Goal: Transaction & Acquisition: Register for event/course

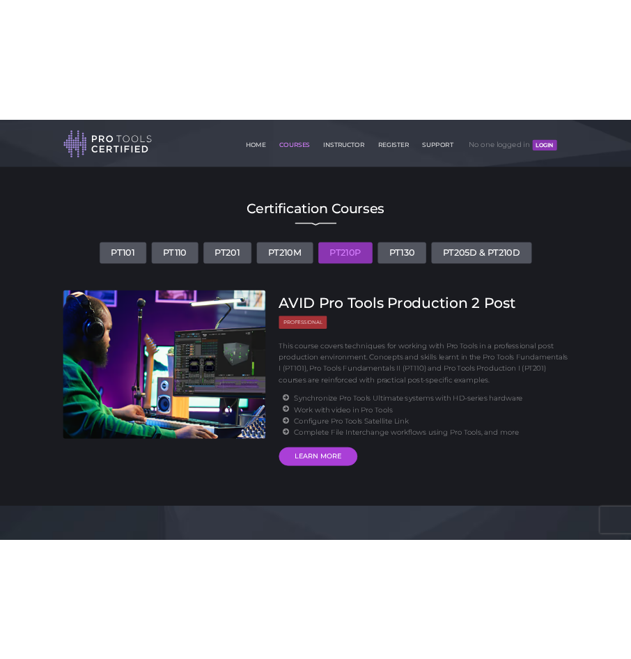
scroll to position [358, 0]
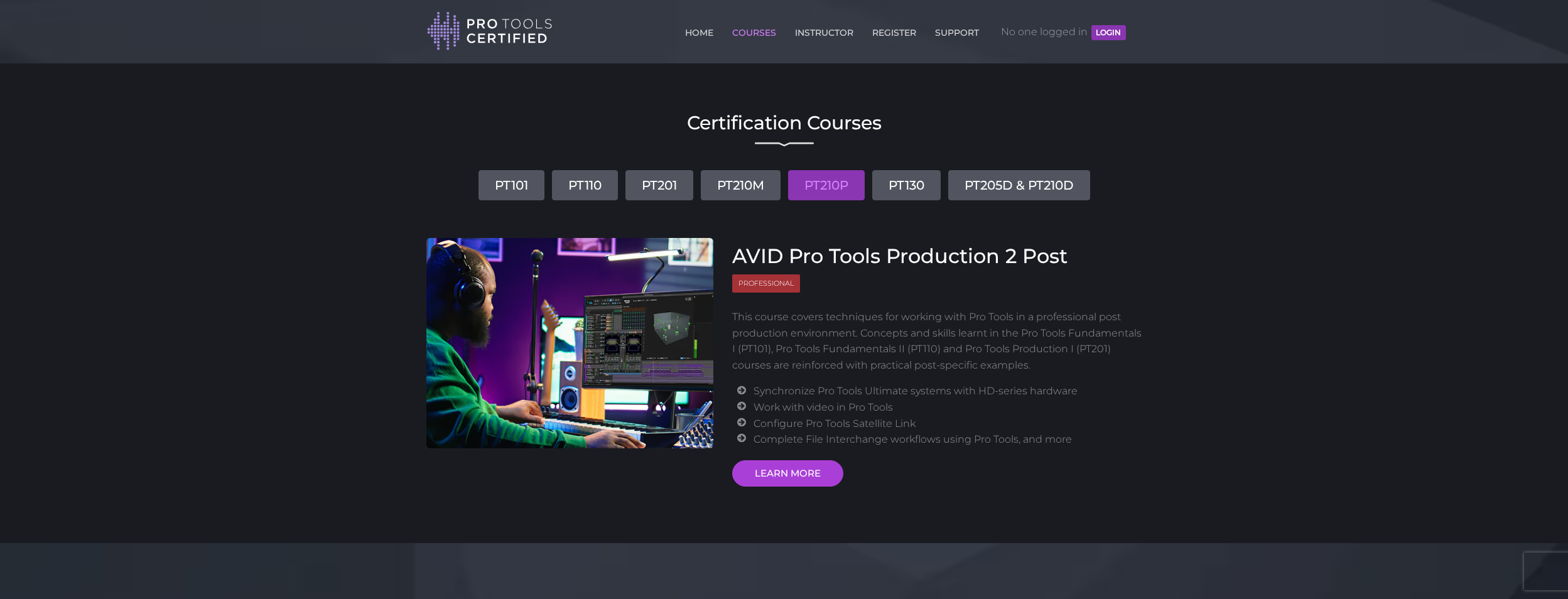
scroll to position [0, 0]
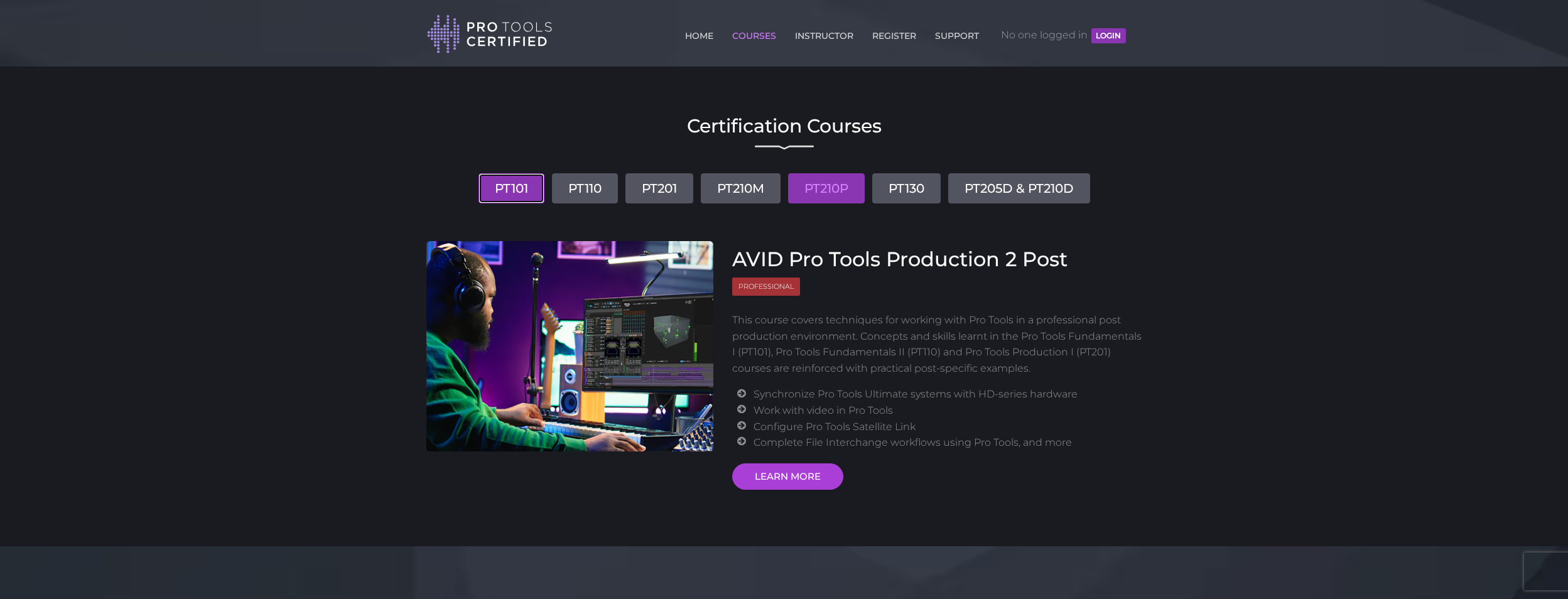
click at [509, 180] on link "PT101" at bounding box center [511, 188] width 66 height 30
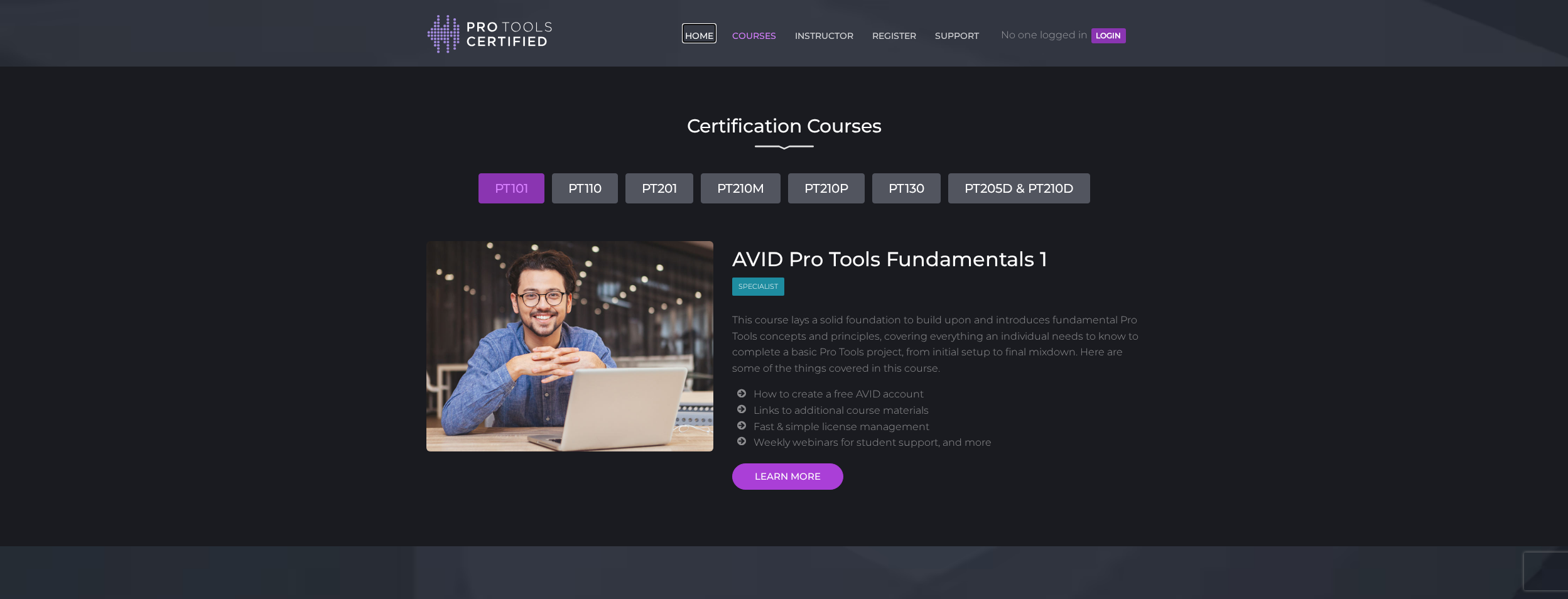
click at [705, 32] on link "HOME" at bounding box center [699, 33] width 34 height 20
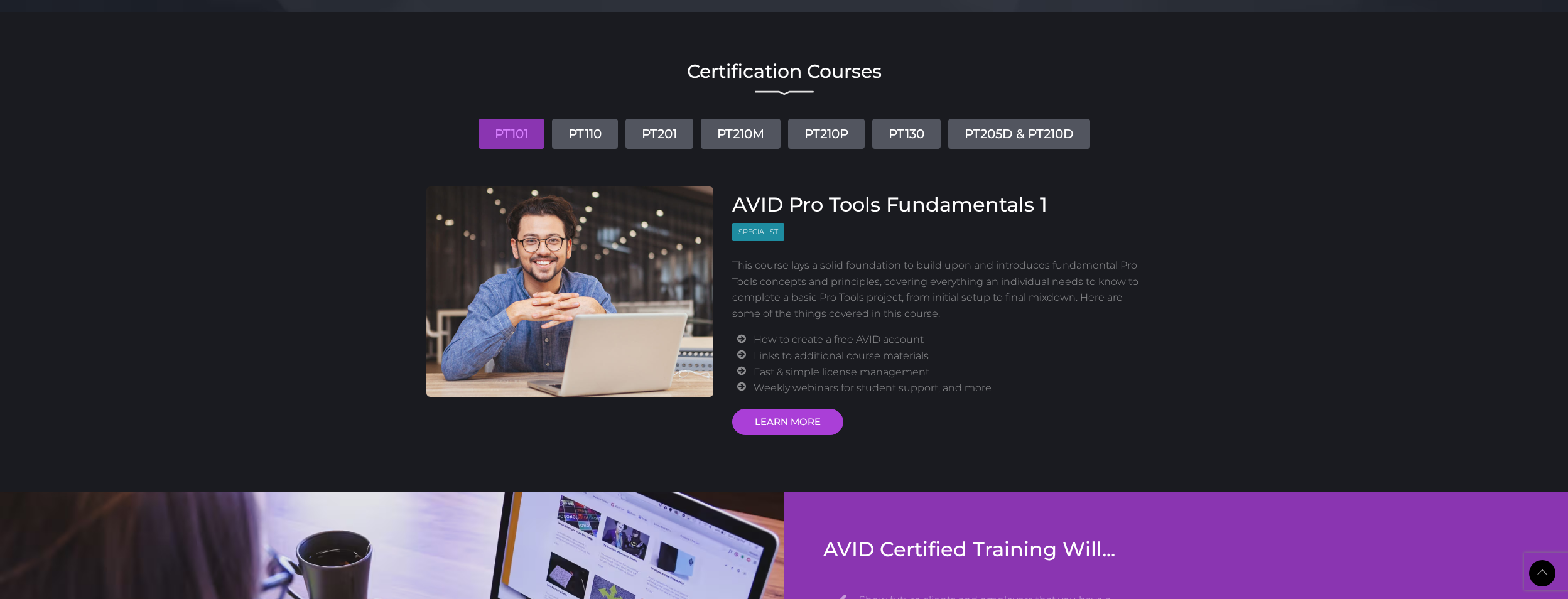
scroll to position [1445, 0]
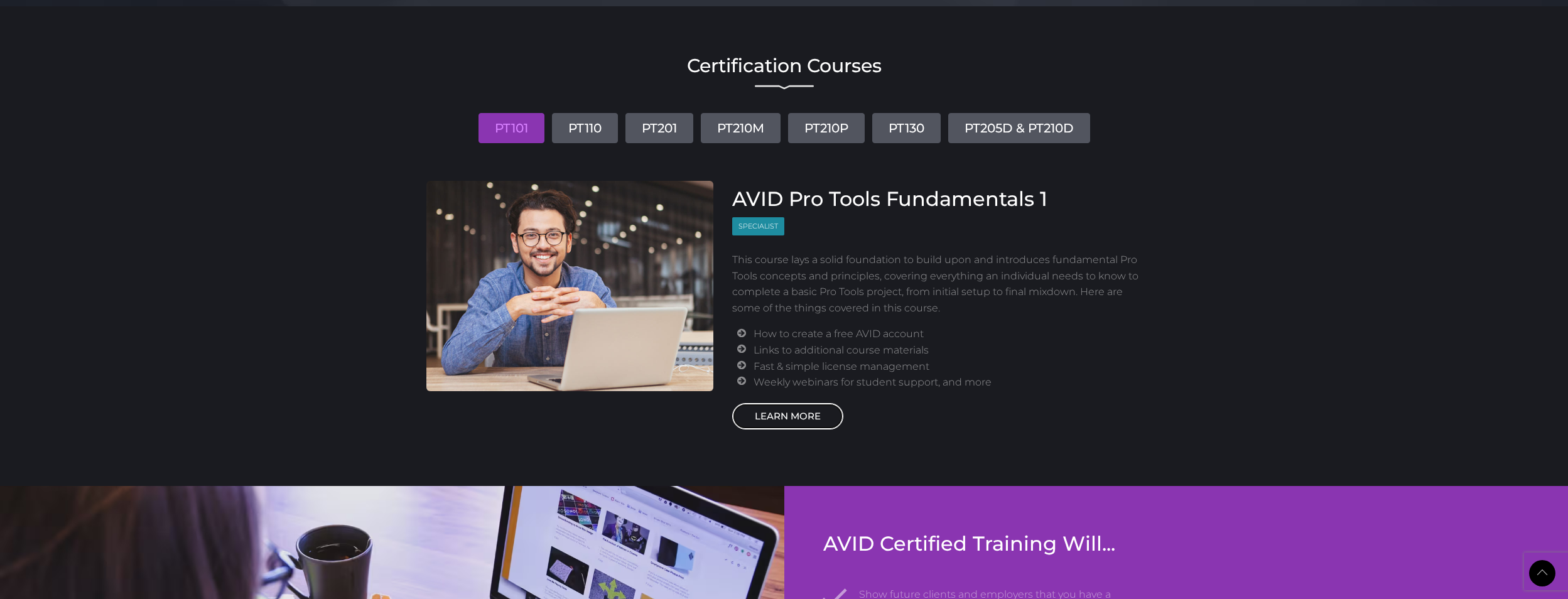
drag, startPoint x: 784, startPoint y: 419, endPoint x: 799, endPoint y: 416, distance: 15.3
click at [782, 420] on link "LEARN MORE" at bounding box center [787, 416] width 111 height 26
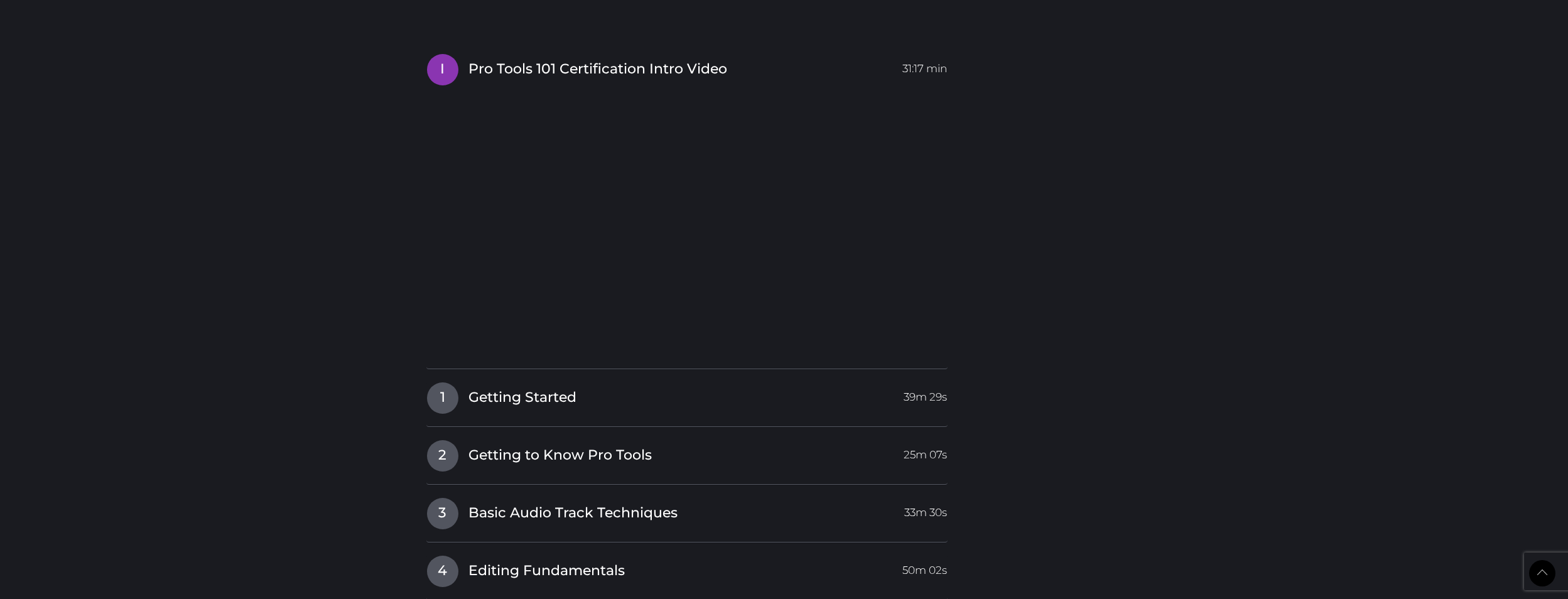
scroll to position [1508, 0]
click at [546, 395] on span "Getting Started" at bounding box center [523, 397] width 108 height 20
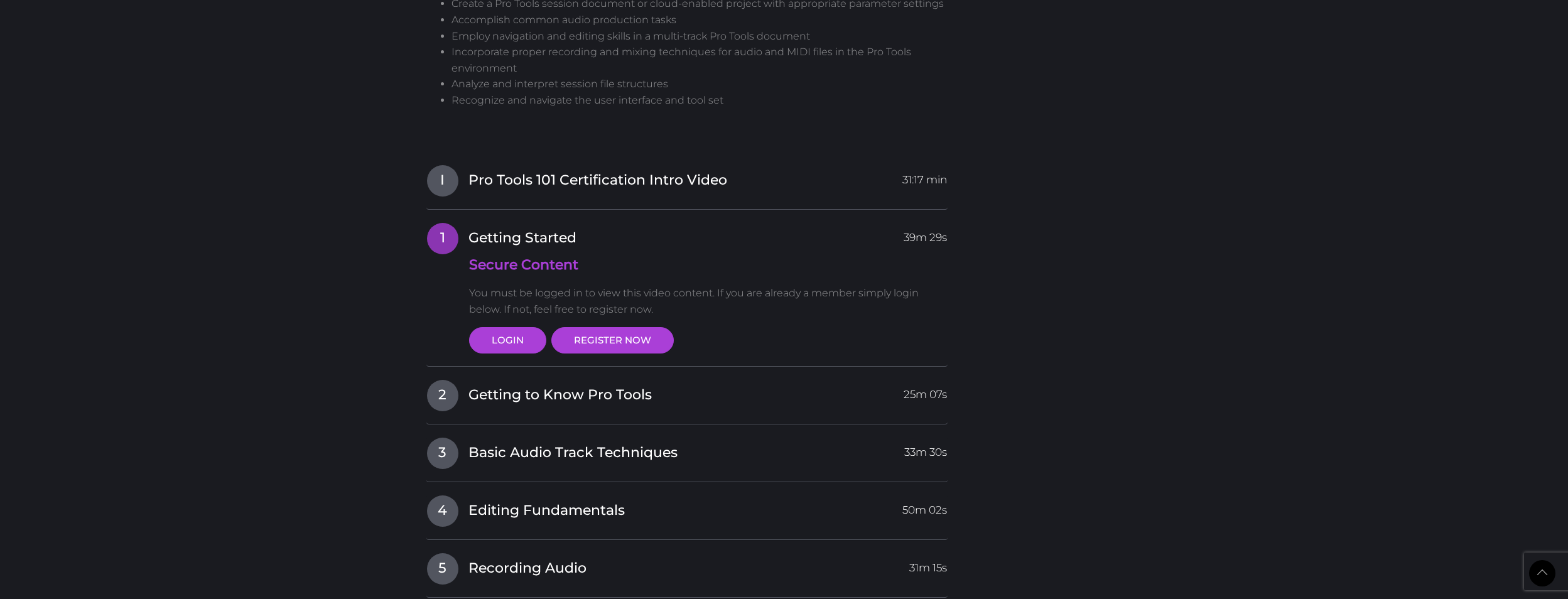
scroll to position [1382, 0]
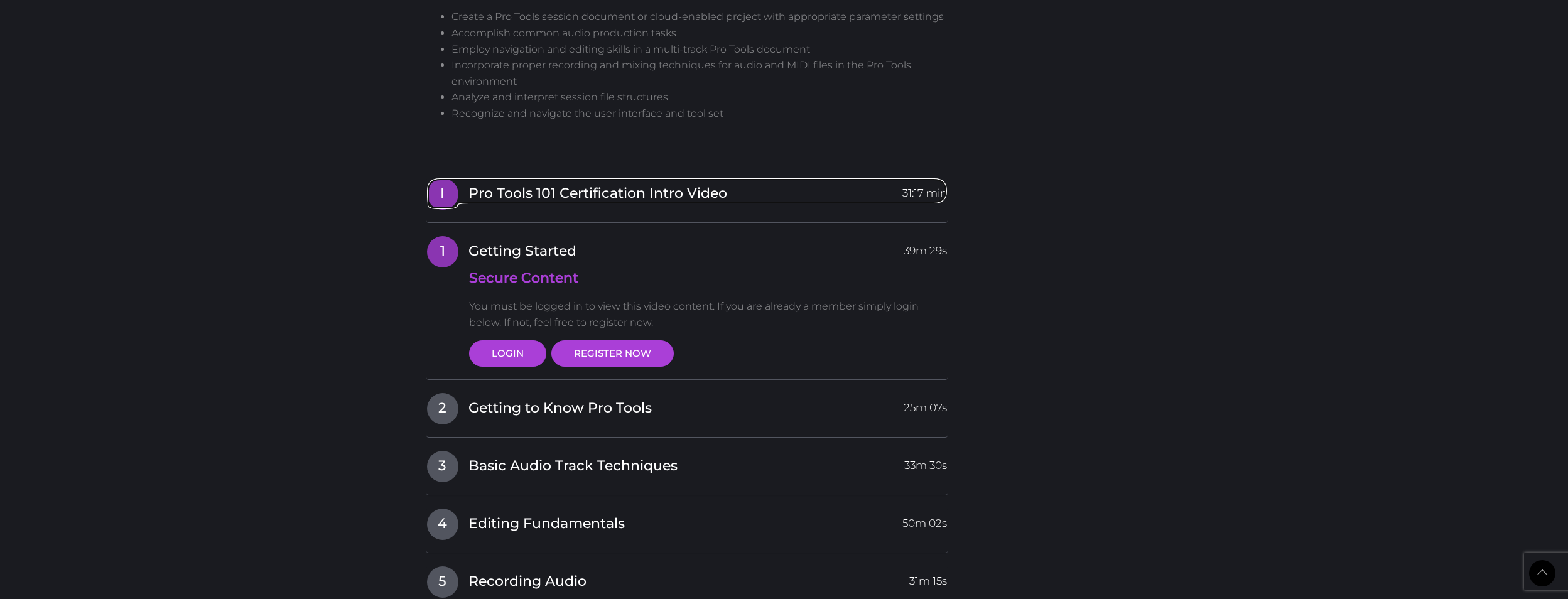
click at [697, 194] on span "Pro Tools 101 Certification Intro Video" at bounding box center [598, 194] width 259 height 20
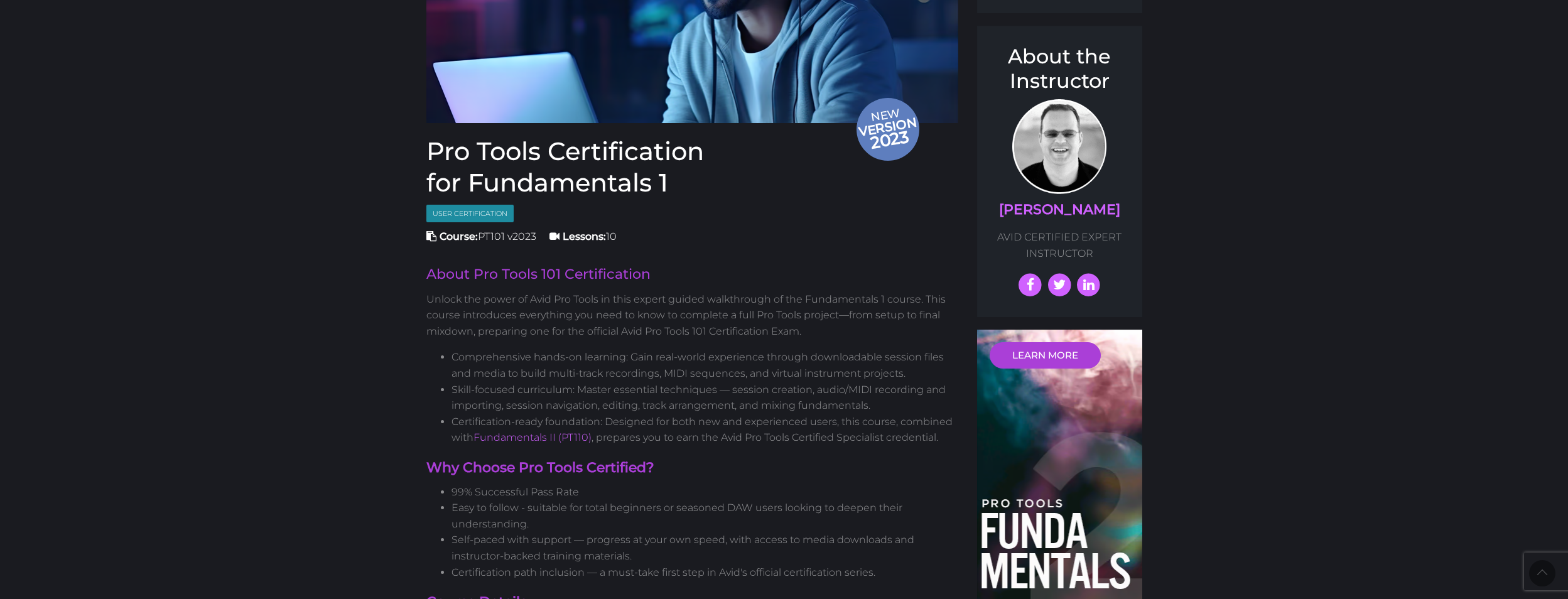
scroll to position [0, 0]
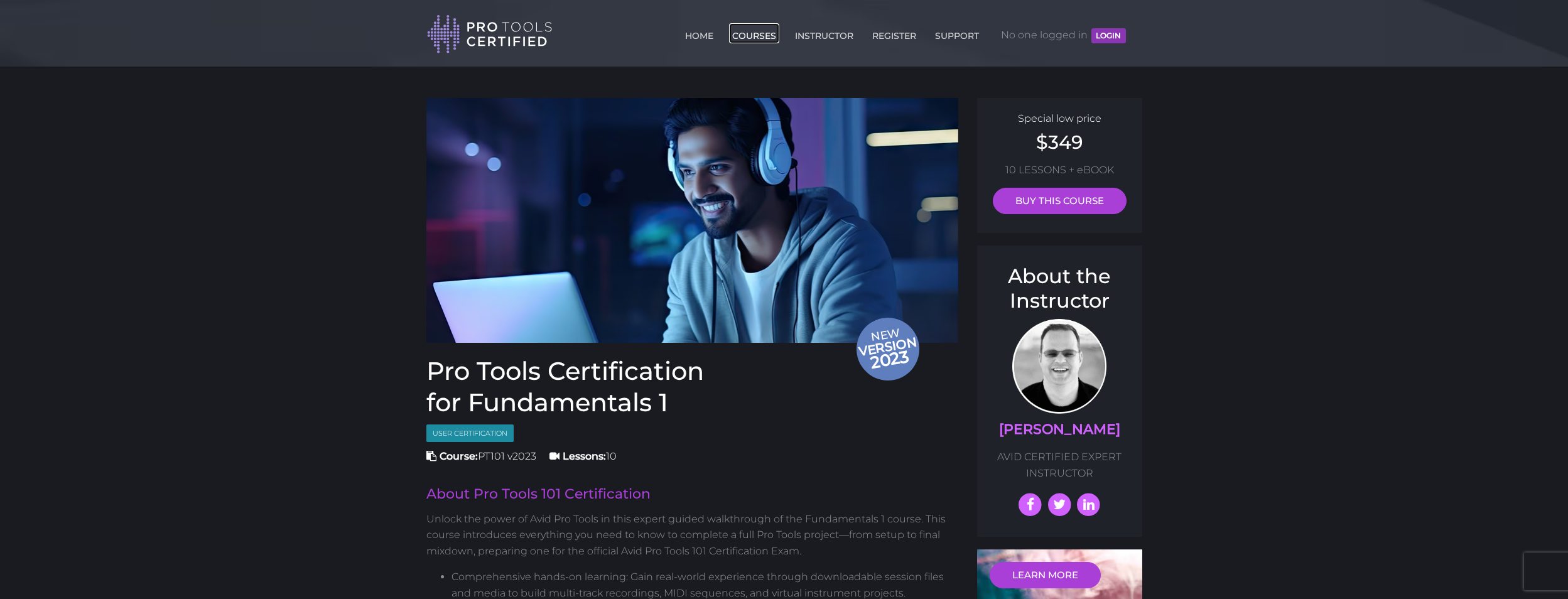
click at [767, 41] on link "COURSES" at bounding box center [755, 33] width 50 height 20
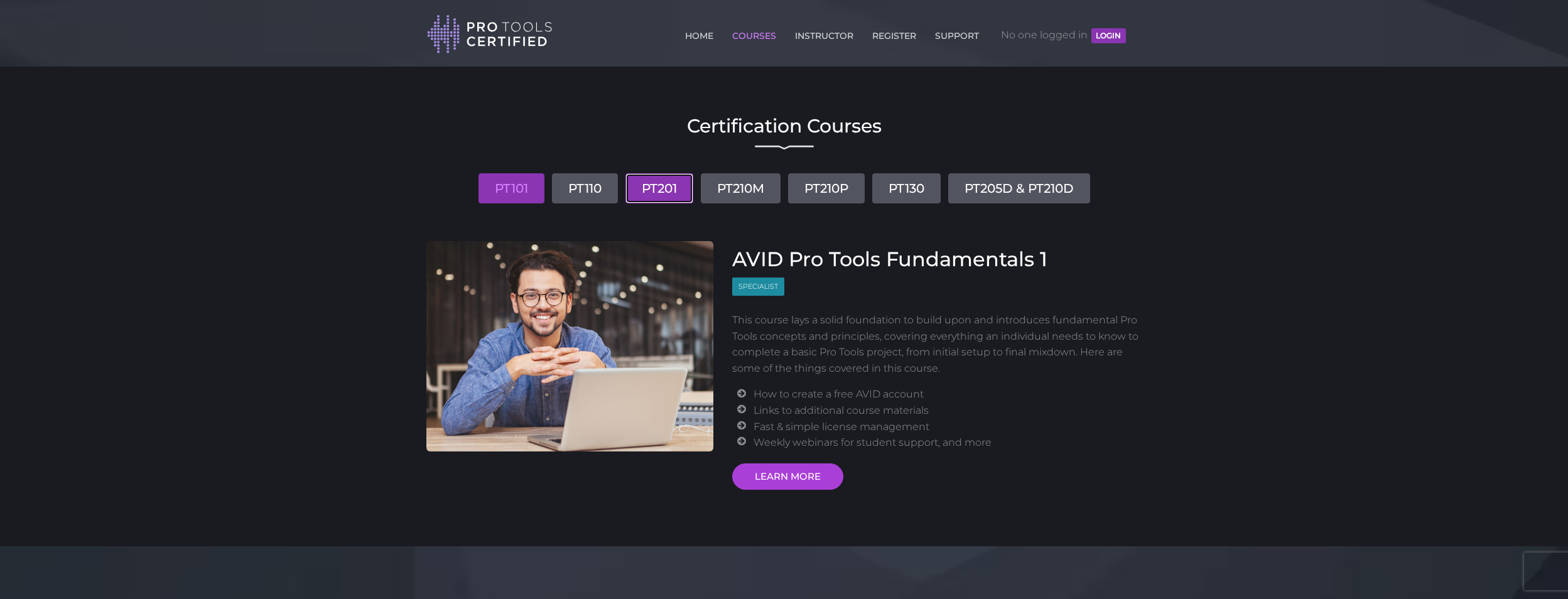
click at [674, 189] on link "PT201" at bounding box center [659, 188] width 68 height 30
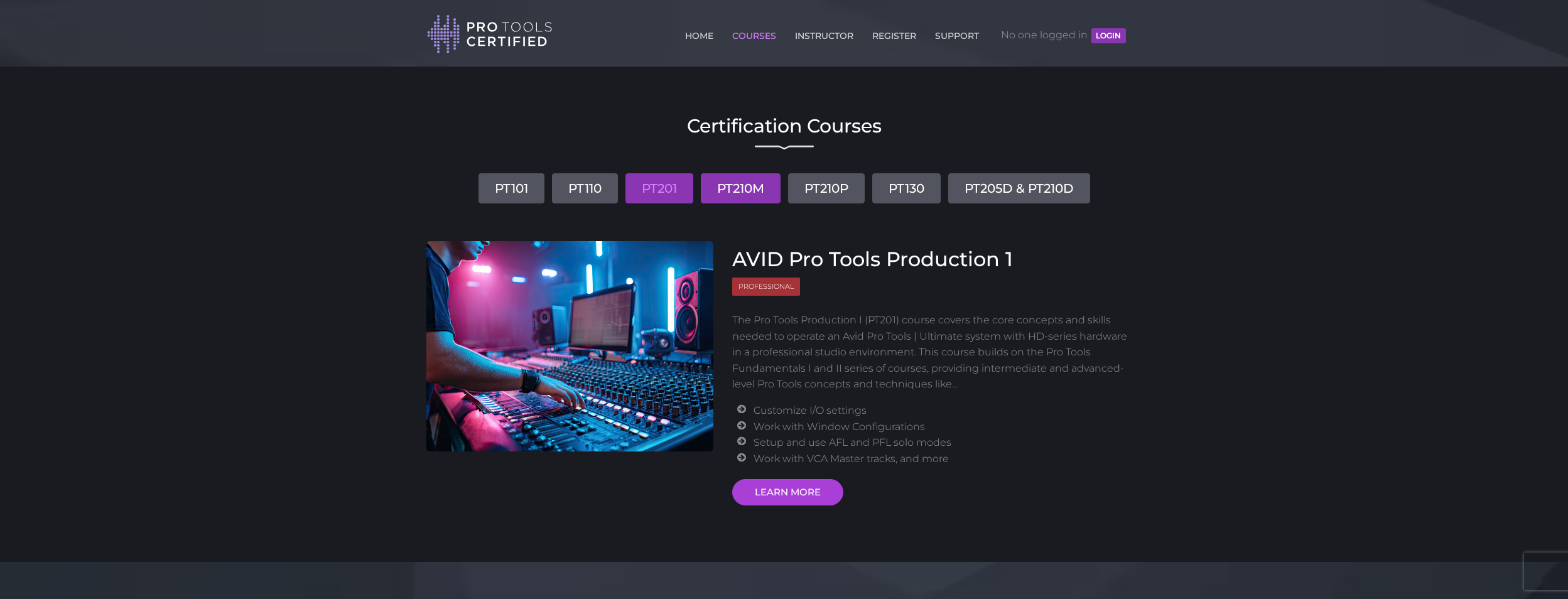
click at [713, 187] on link "PT210M" at bounding box center [740, 188] width 79 height 30
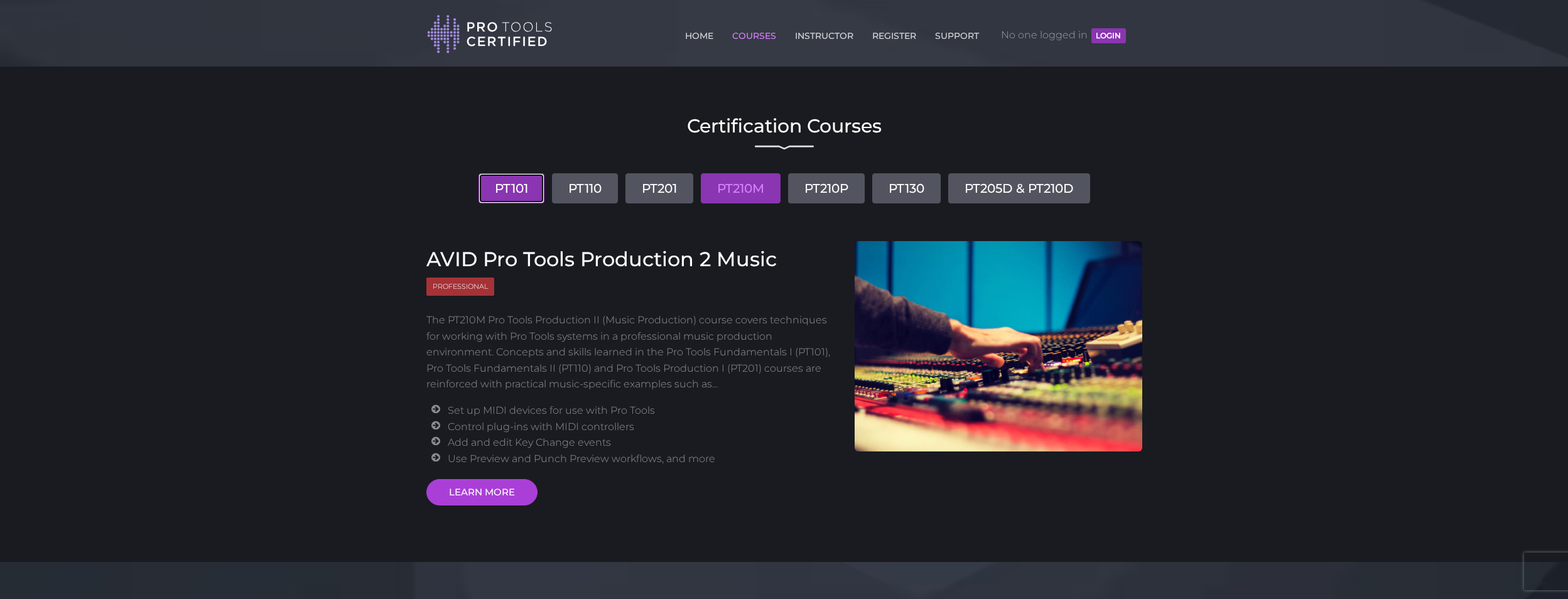
click at [487, 184] on link "PT101" at bounding box center [511, 188] width 66 height 30
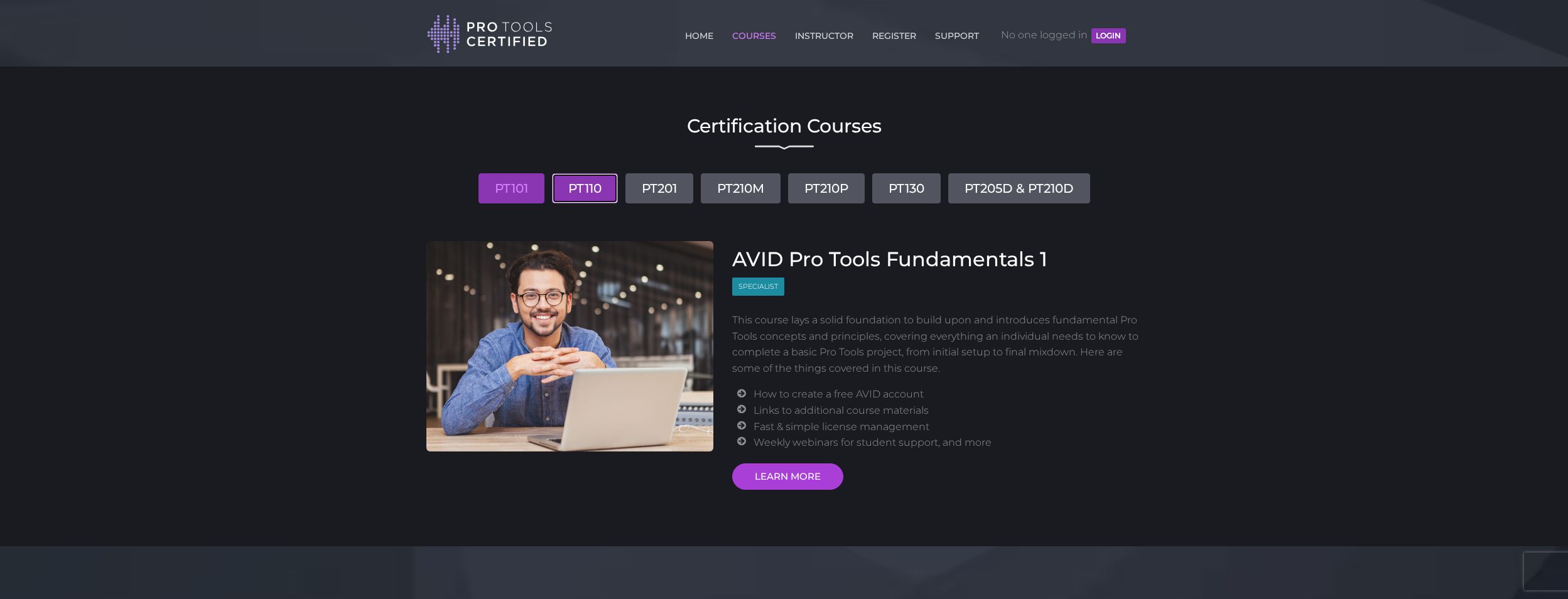
click at [574, 185] on link "PT110" at bounding box center [584, 188] width 66 height 30
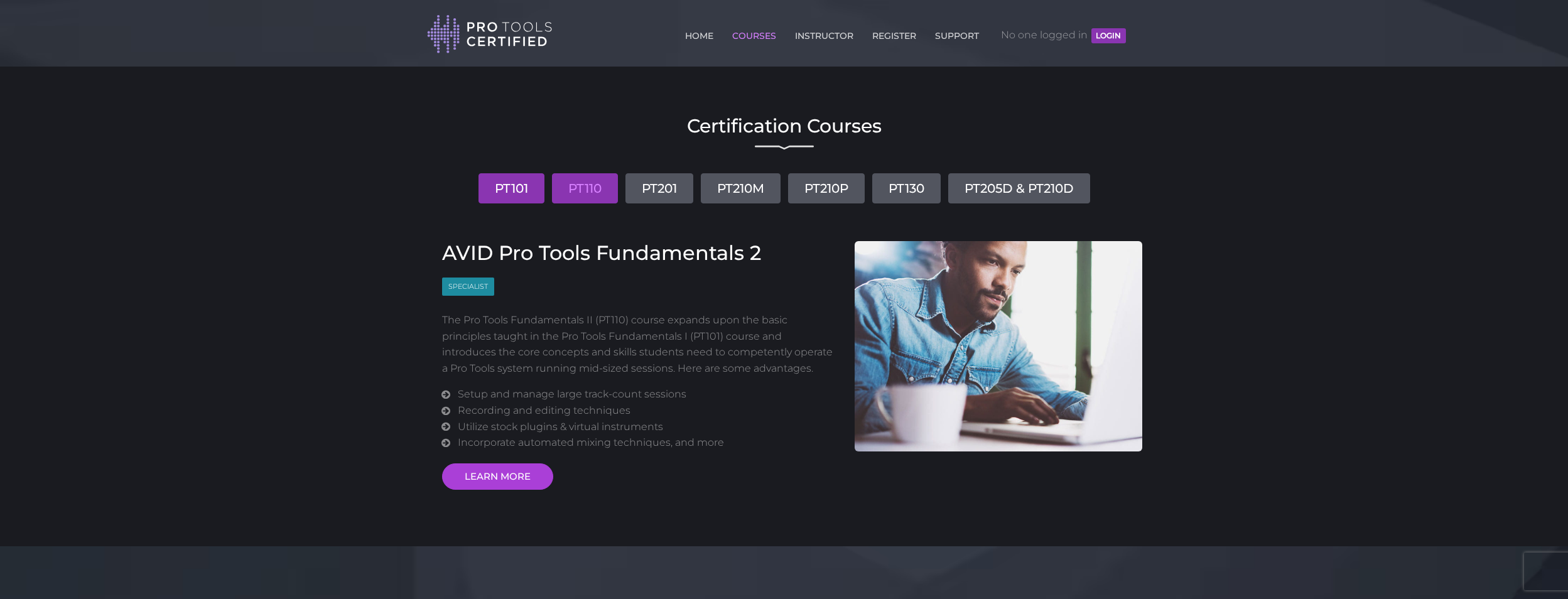
click at [502, 189] on link "PT101" at bounding box center [511, 188] width 66 height 30
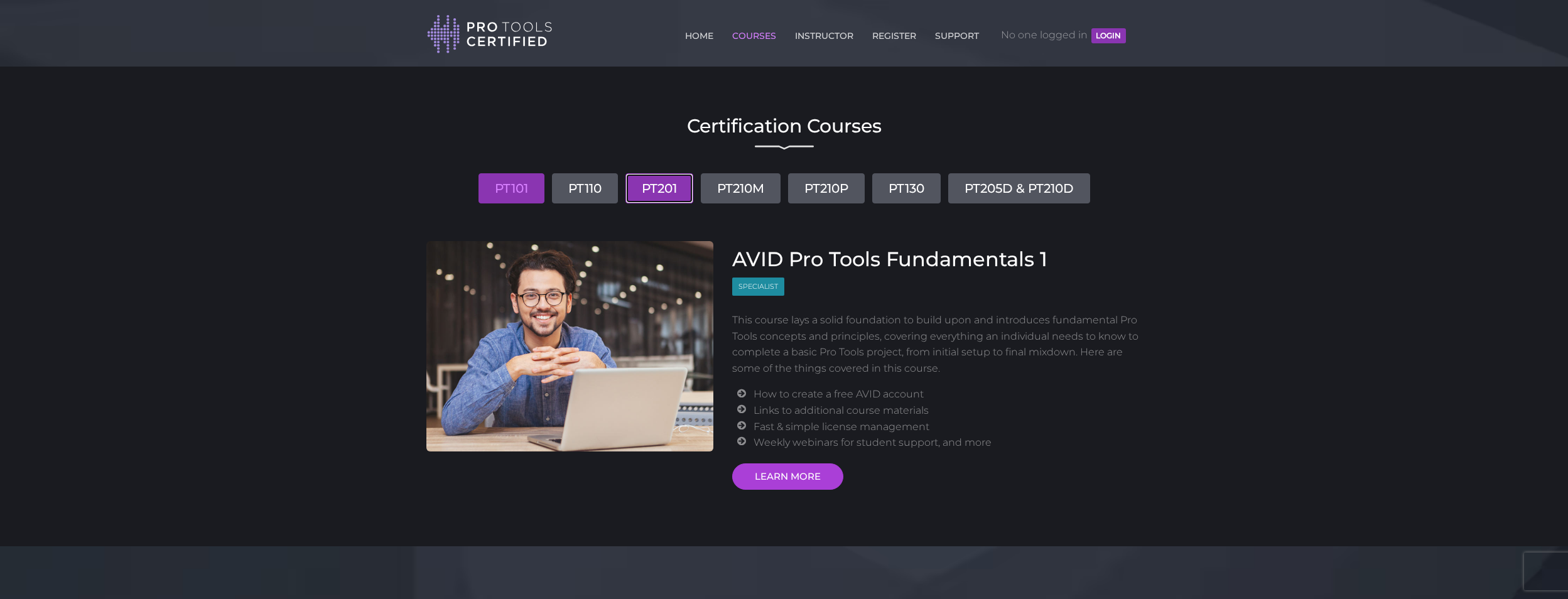
drag, startPoint x: 641, startPoint y: 191, endPoint x: 648, endPoint y: 194, distance: 7.6
click at [643, 191] on link "PT201" at bounding box center [659, 188] width 68 height 30
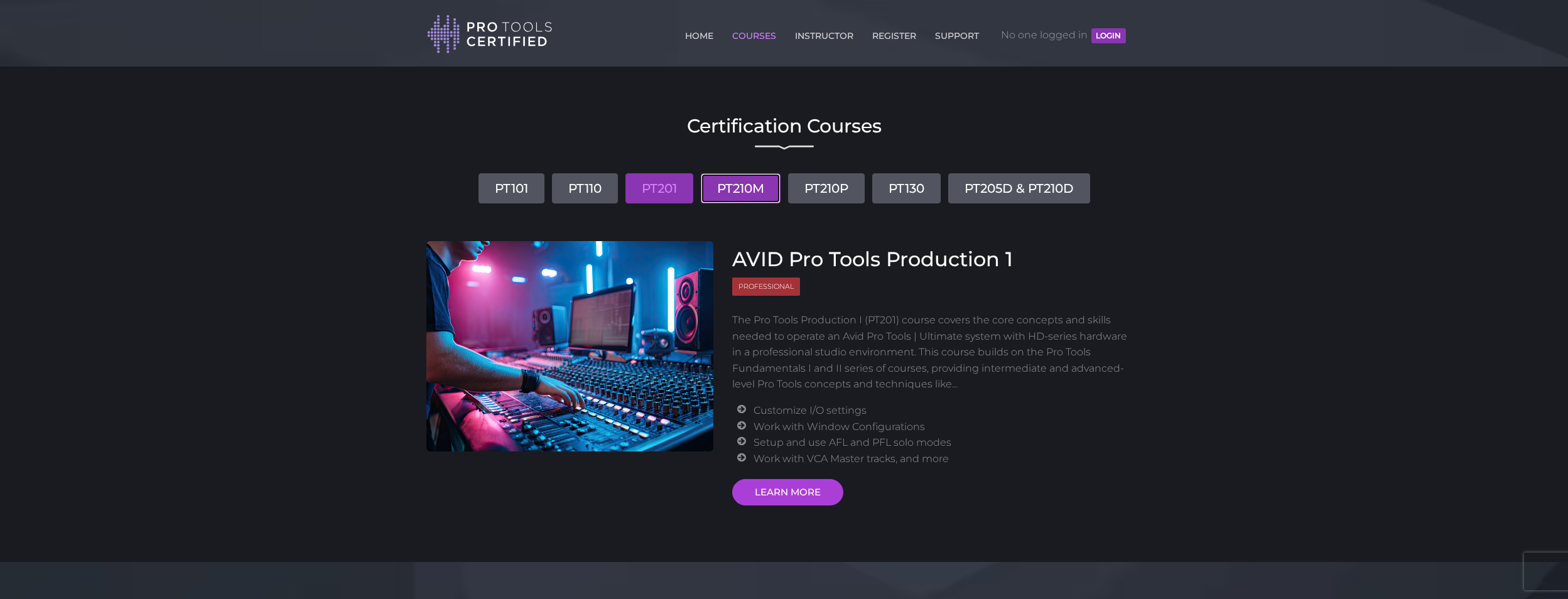
drag, startPoint x: 729, startPoint y: 191, endPoint x: 750, endPoint y: 195, distance: 21.4
click at [729, 191] on link "PT210M" at bounding box center [740, 188] width 79 height 30
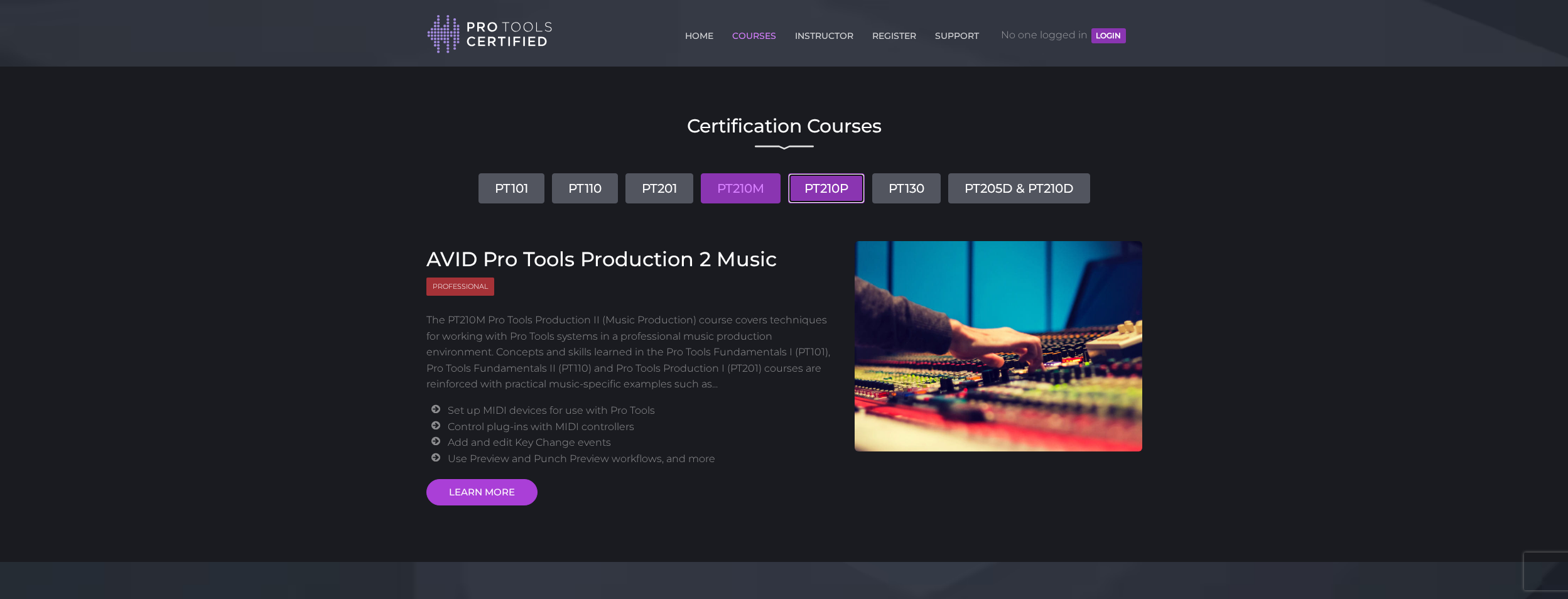
click at [817, 191] on link "PT210P" at bounding box center [826, 188] width 77 height 30
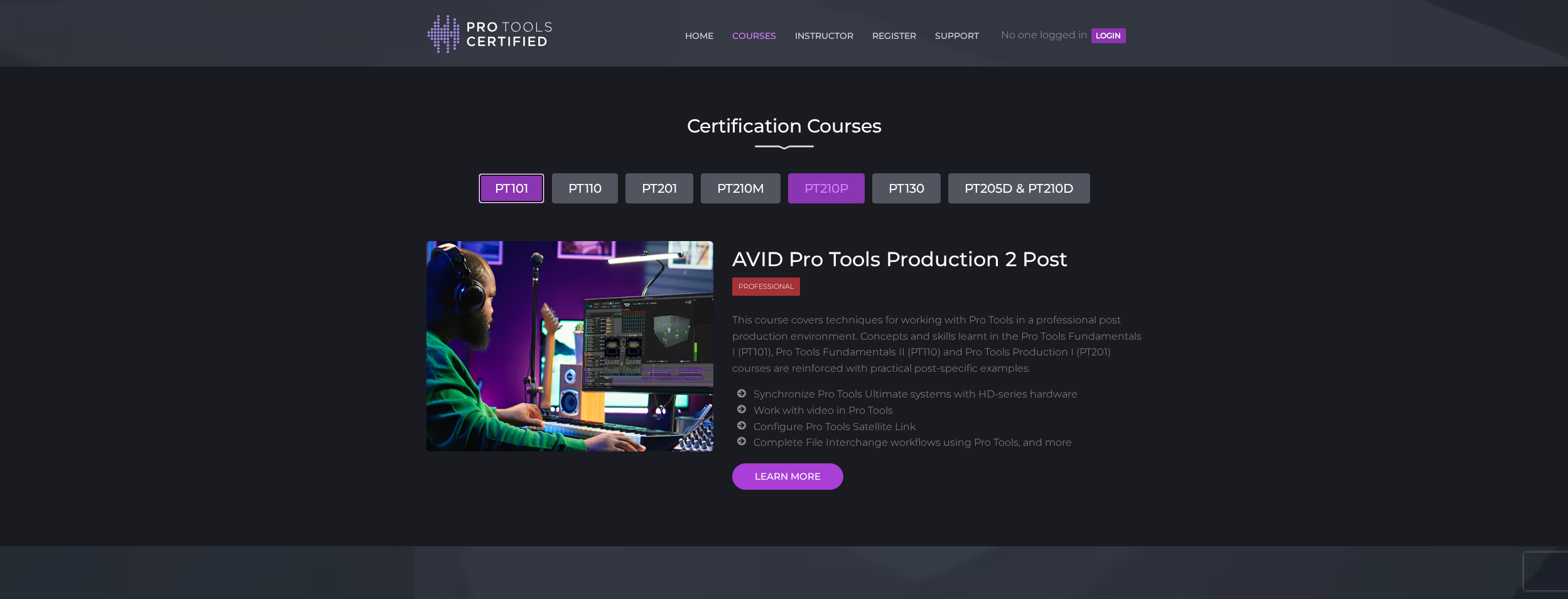
click at [509, 182] on link "PT101" at bounding box center [511, 188] width 66 height 30
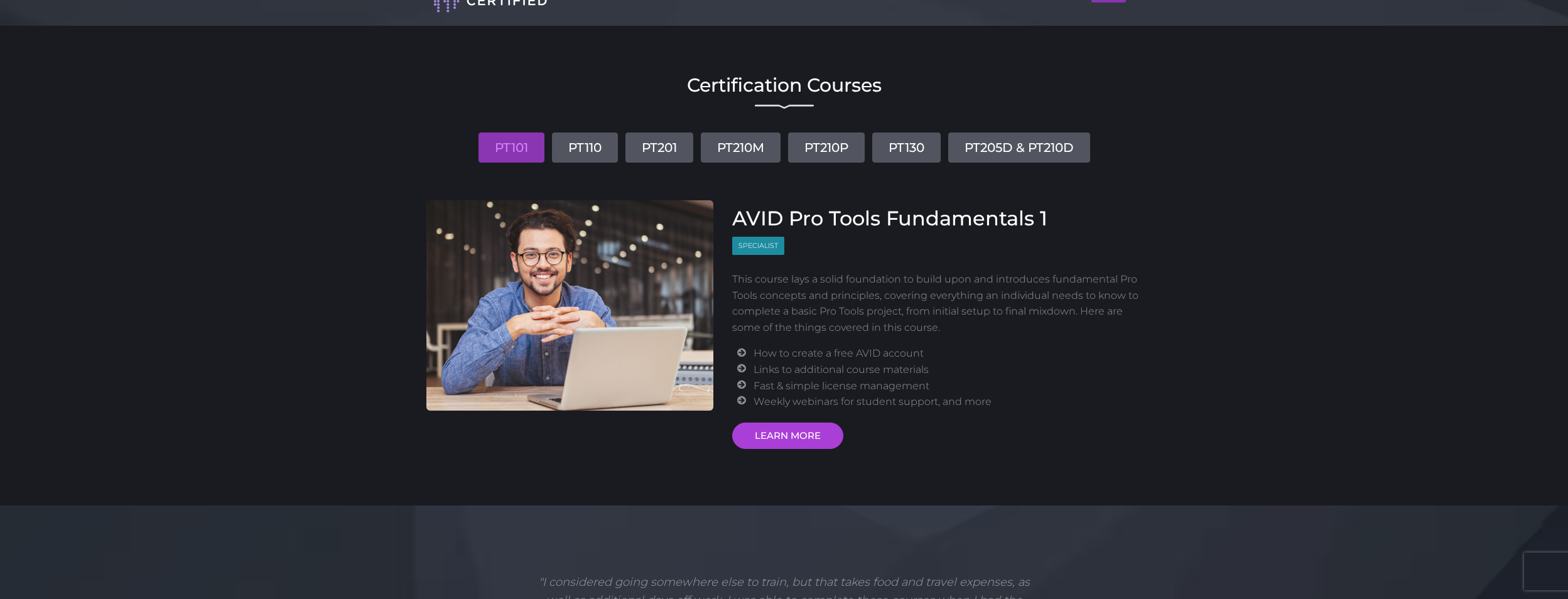
scroll to position [63, 0]
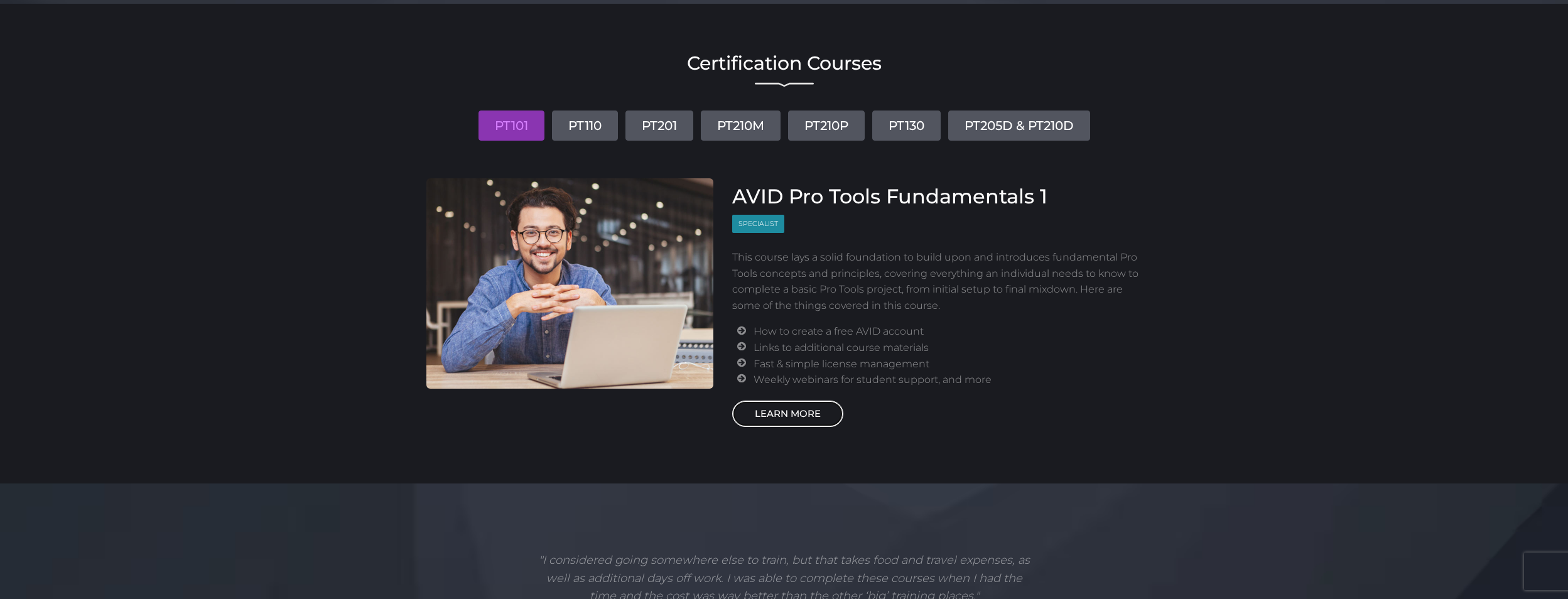
click at [808, 418] on link "LEARN MORE" at bounding box center [787, 413] width 111 height 26
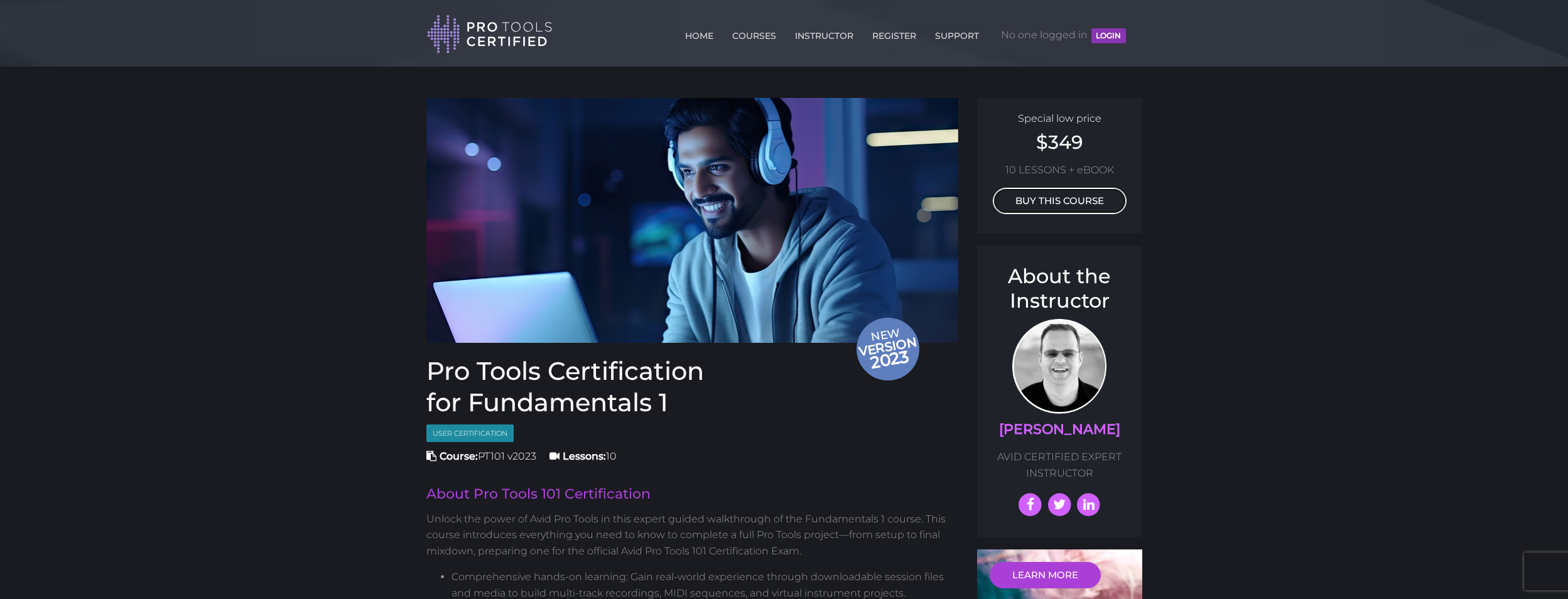
click at [1053, 204] on link "BUY THIS COURSE" at bounding box center [1059, 200] width 133 height 26
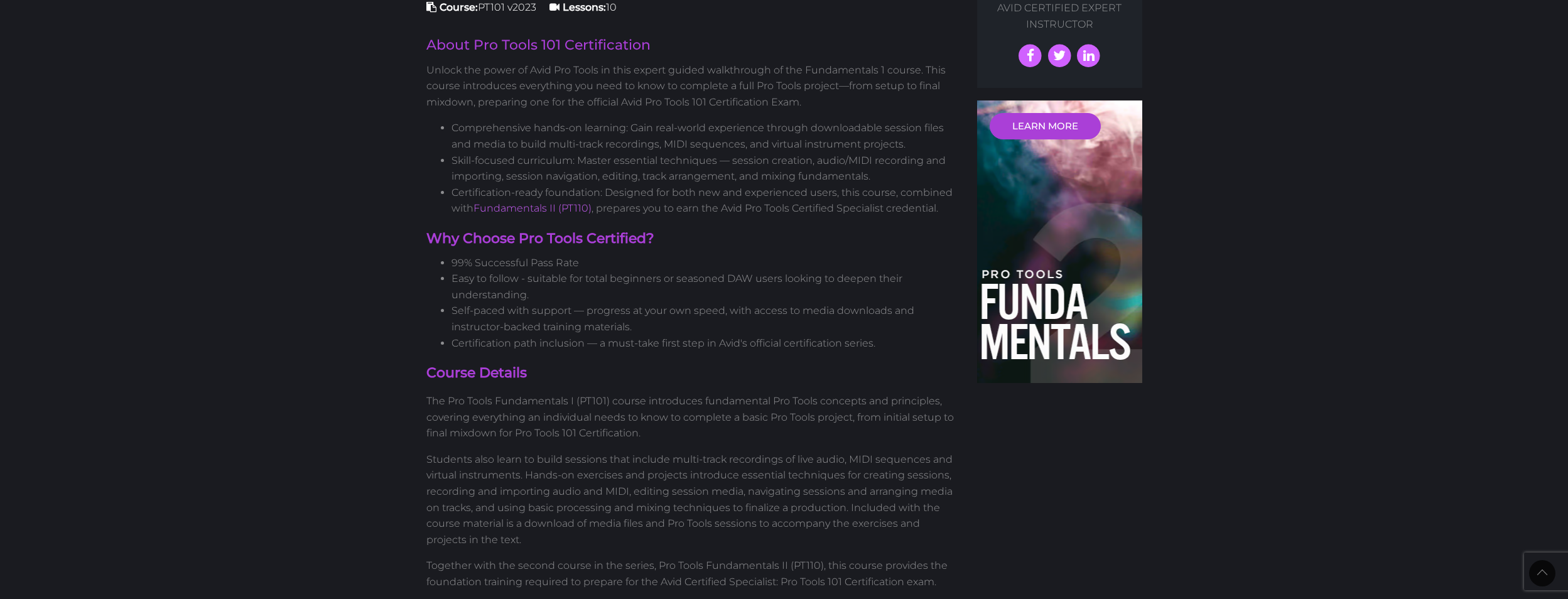
scroll to position [125, 0]
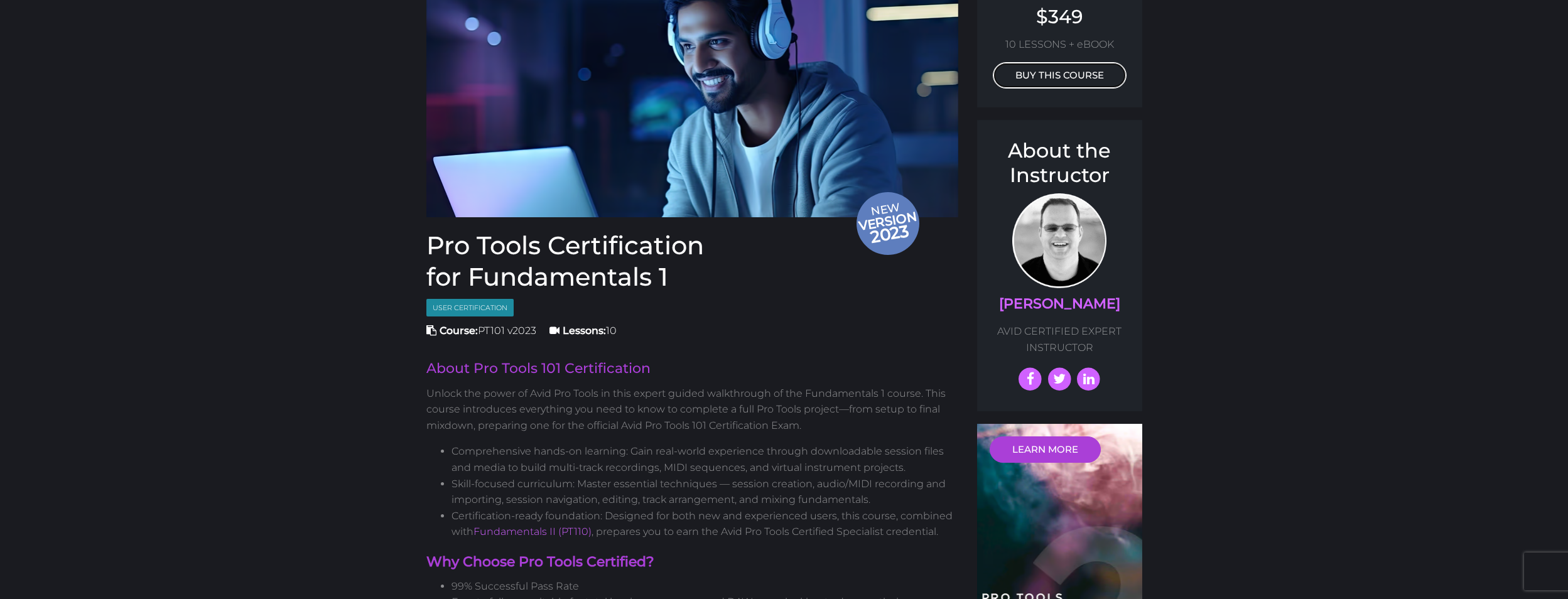
click at [1058, 78] on link "BUY THIS COURSE" at bounding box center [1059, 75] width 133 height 26
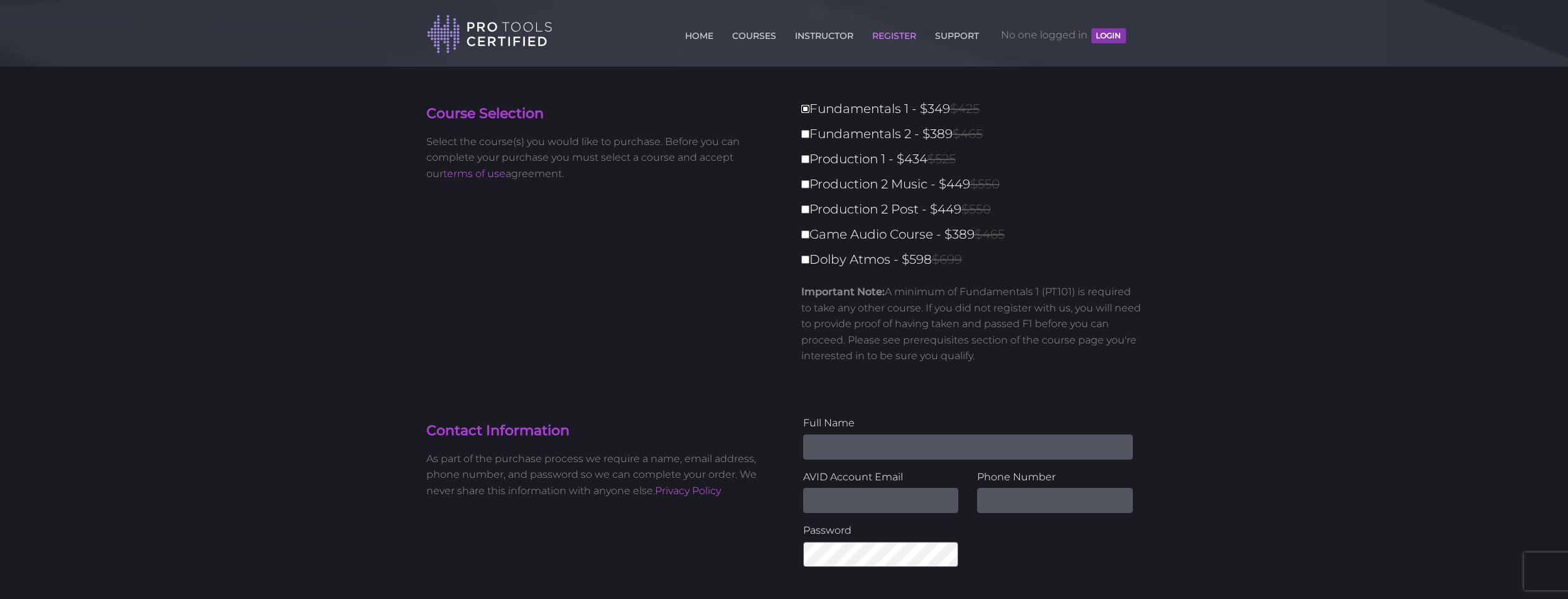
click at [806, 106] on input "Fundamentals 1 - $349 $425" at bounding box center [805, 108] width 8 height 8
checkbox input "true"
type input "349"
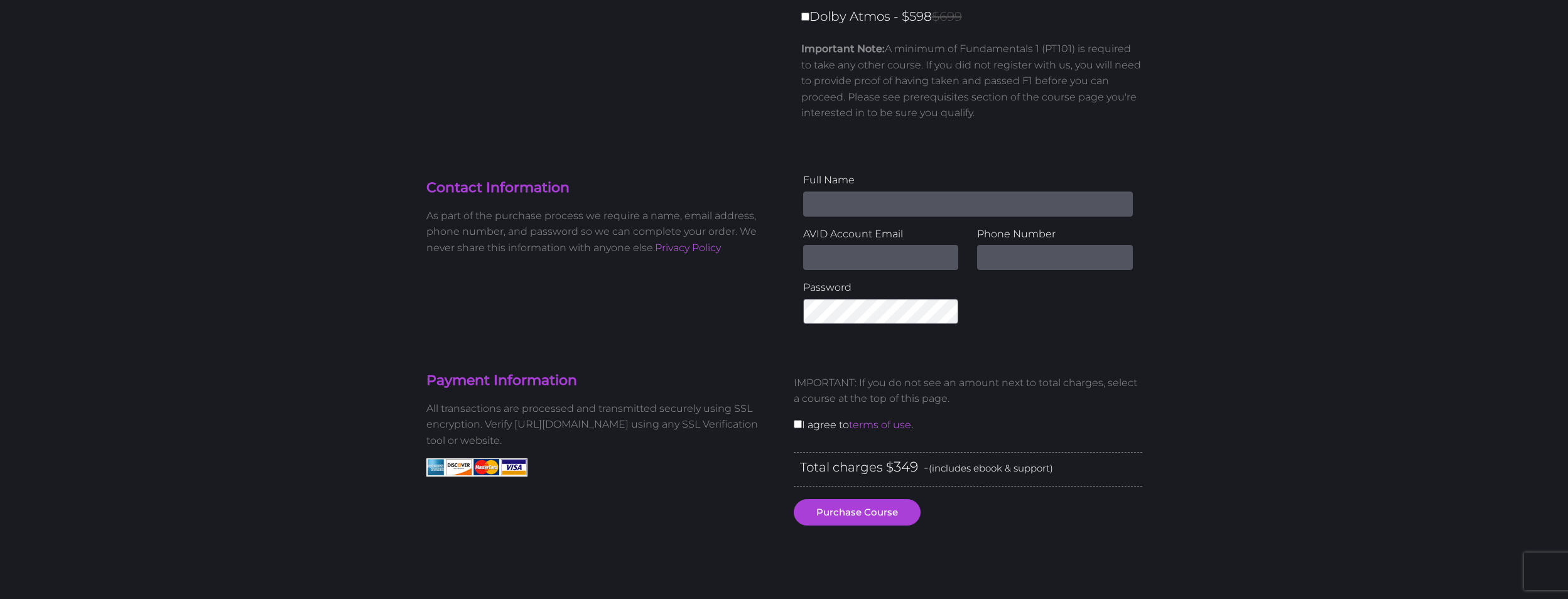
scroll to position [252, 0]
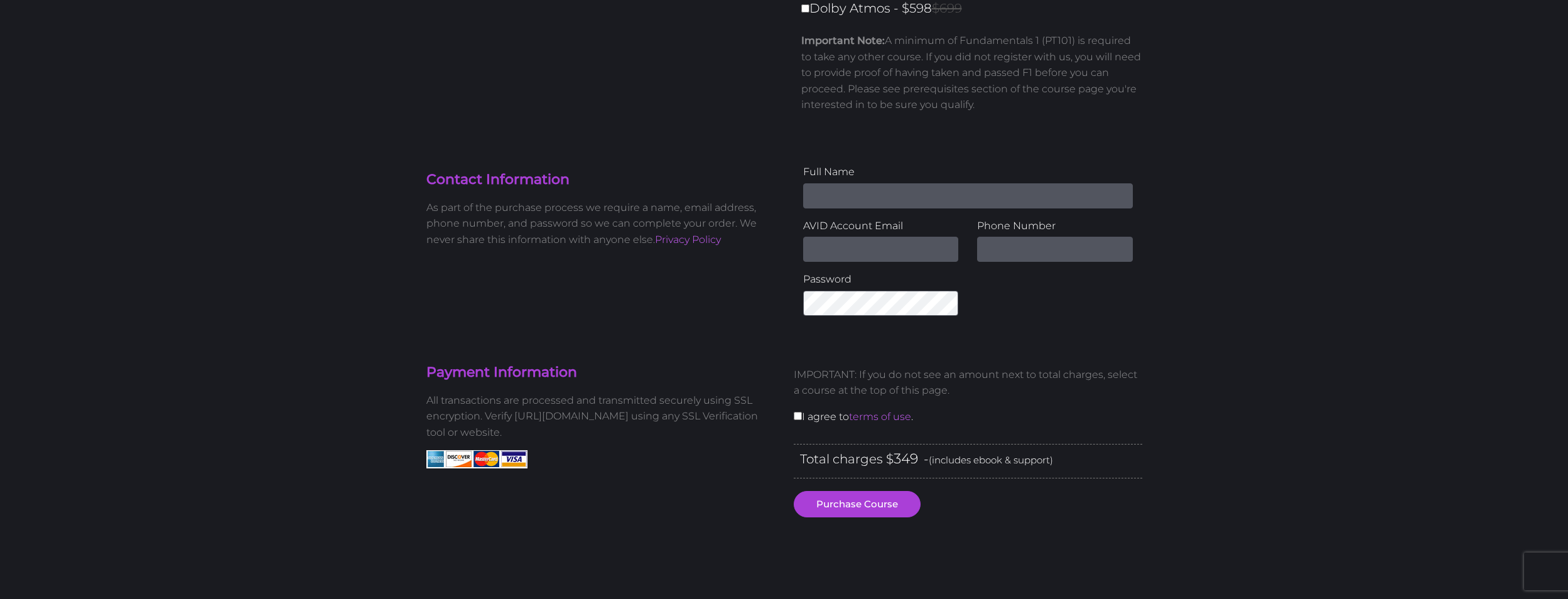
drag, startPoint x: 849, startPoint y: 187, endPoint x: 856, endPoint y: 190, distance: 7.6
click at [853, 189] on input "Name" at bounding box center [968, 196] width 330 height 25
click at [1089, 106] on p "Important Note: A minimum of Fundamentals 1 (PT101) is required to take any oth…" at bounding box center [972, 72] width 341 height 80
click at [881, 198] on input "Name" at bounding box center [968, 196] width 330 height 25
type input "[PERSON_NAME]"
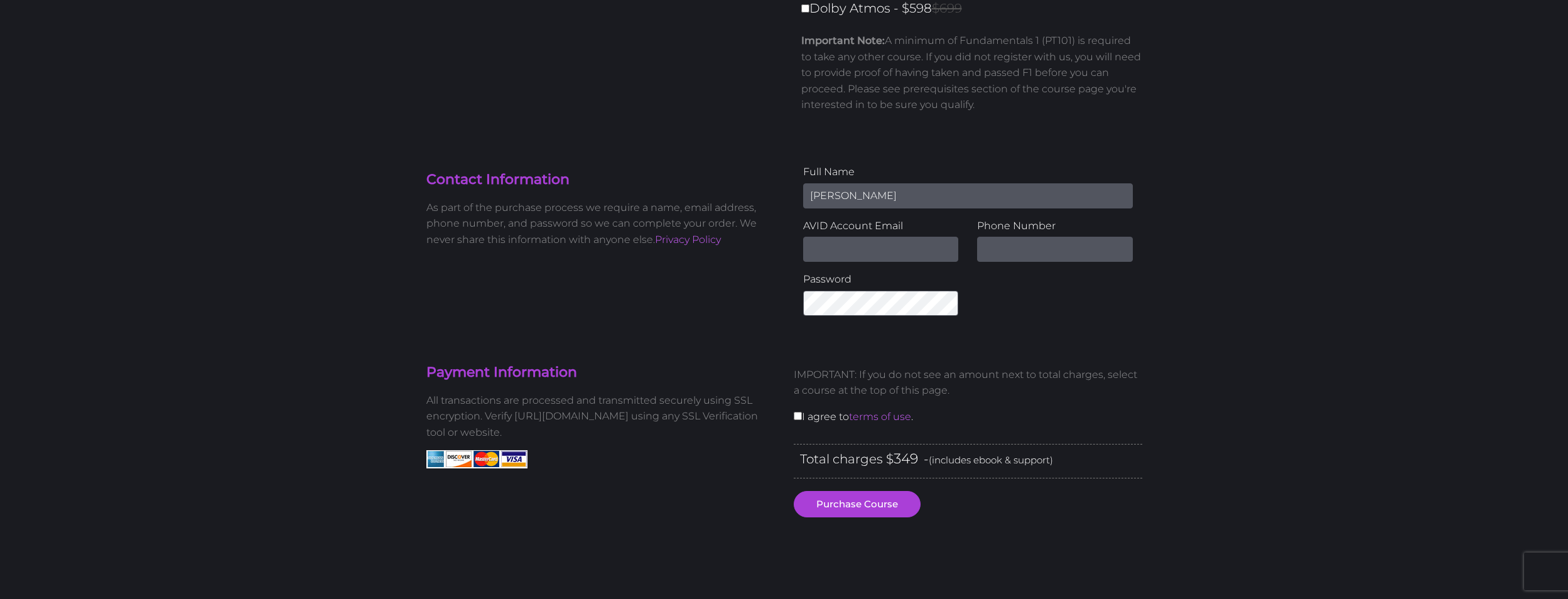
type input "[PERSON_NAME][EMAIL_ADDRESS][PERSON_NAME][DOMAIN_NAME]"
type input "7608150019"
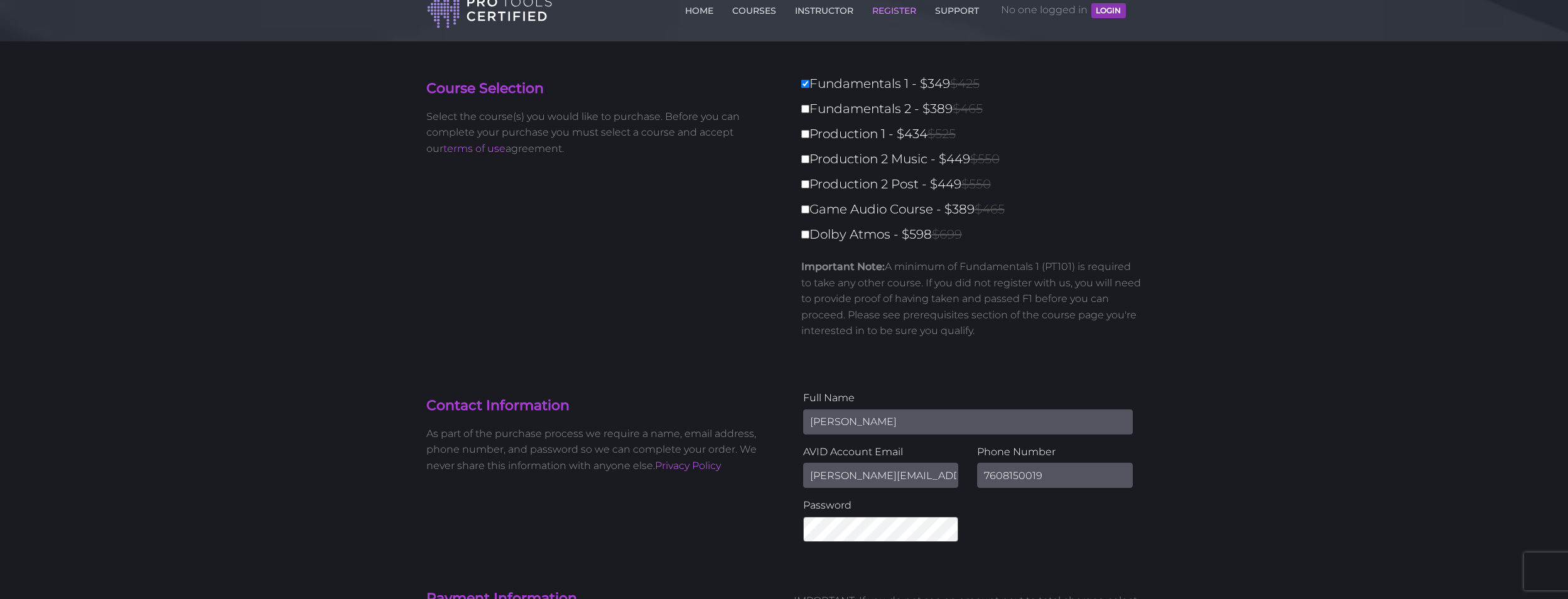
scroll to position [0, 0]
